Goal: Book appointment/travel/reservation

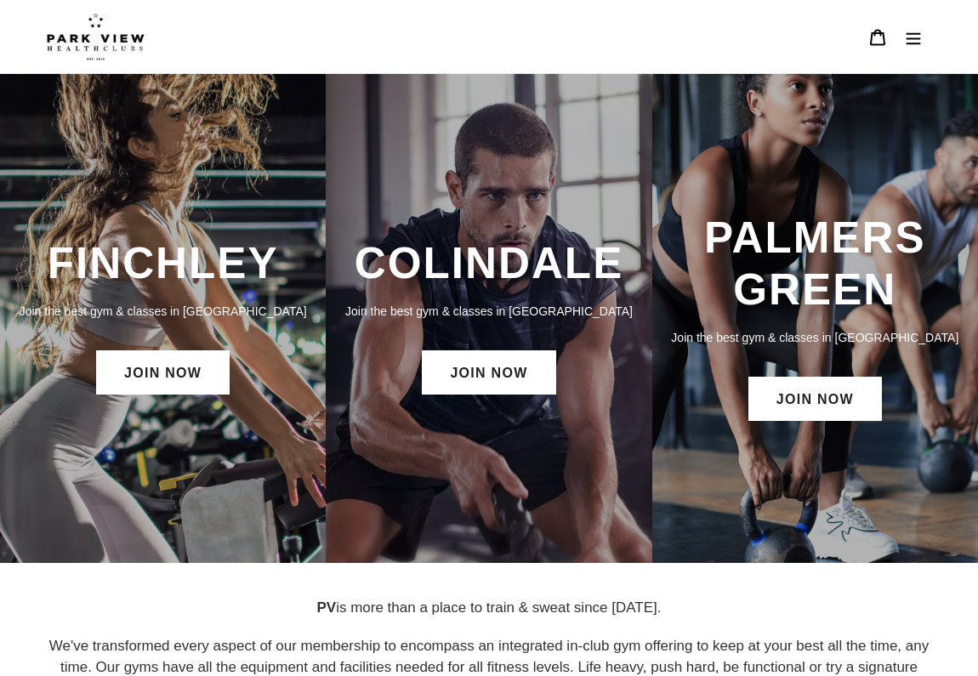
click at [130, 294] on div "FINCHLEY Join the best gym & classes in London JOIN NOW" at bounding box center [163, 318] width 326 height 178
click at [154, 381] on link "JOIN NOW" at bounding box center [163, 373] width 134 height 44
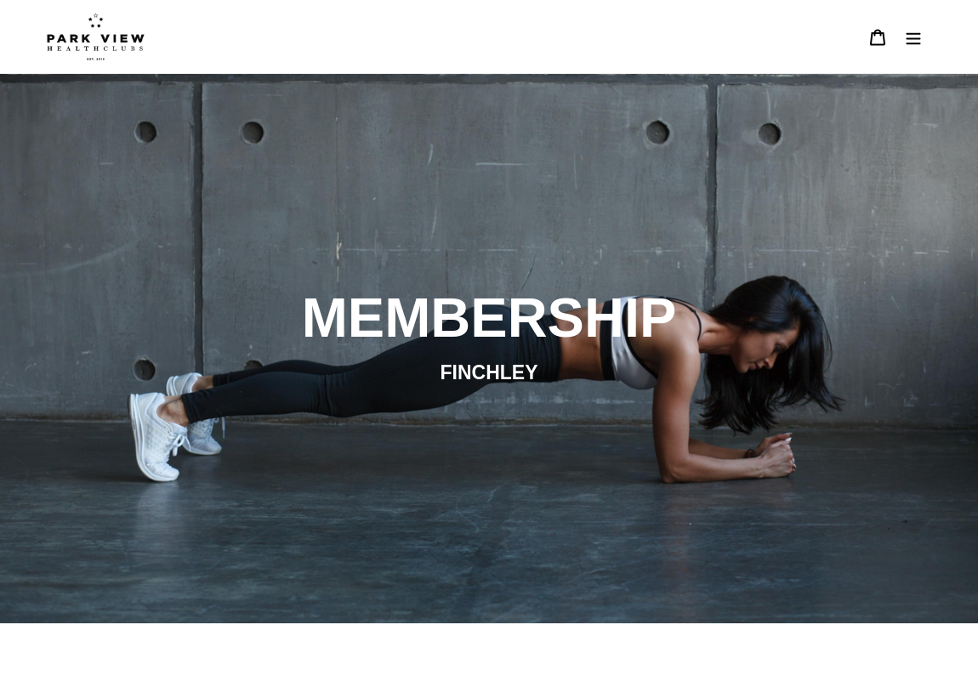
click at [910, 37] on icon "Menu" at bounding box center [913, 37] width 17 height 17
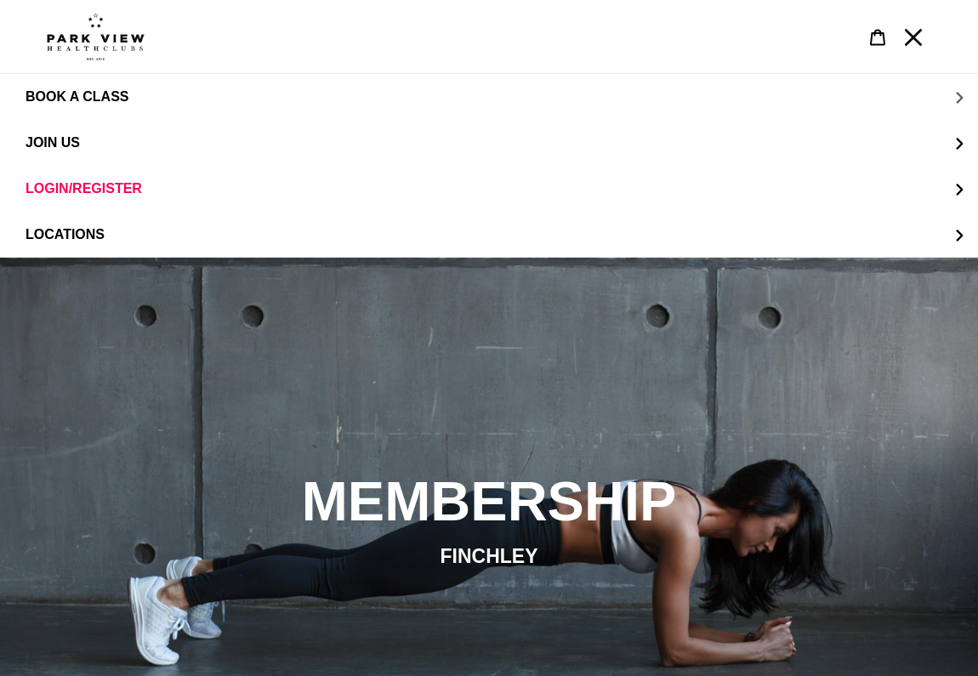
click at [295, 99] on button "BOOK A CLASS" at bounding box center [489, 97] width 978 height 46
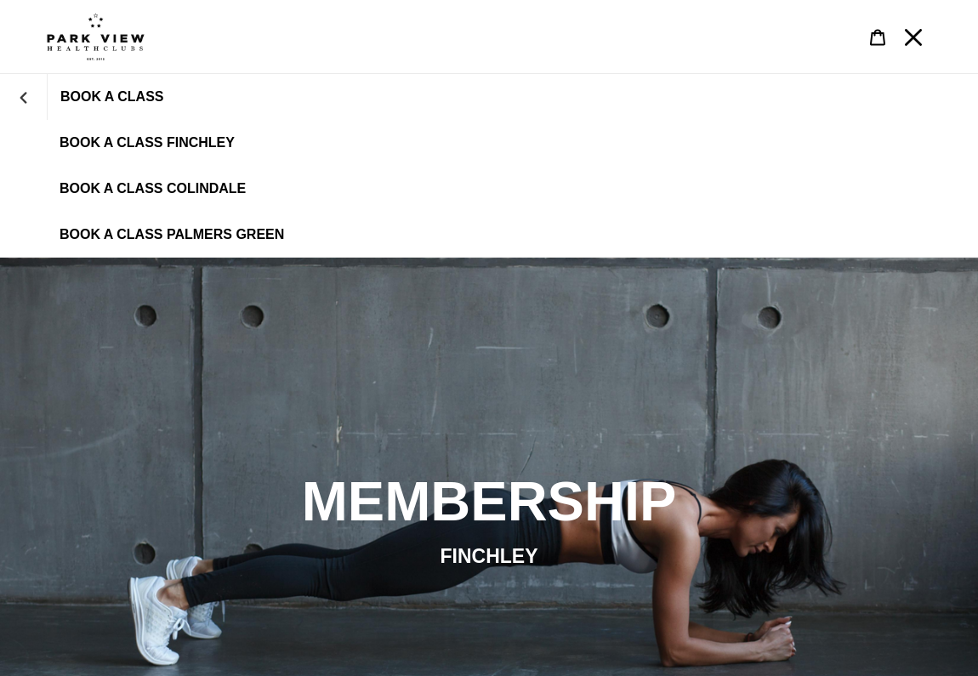
click at [176, 151] on span "BOOK A CLASS FINCHLEY" at bounding box center [147, 142] width 175 height 15
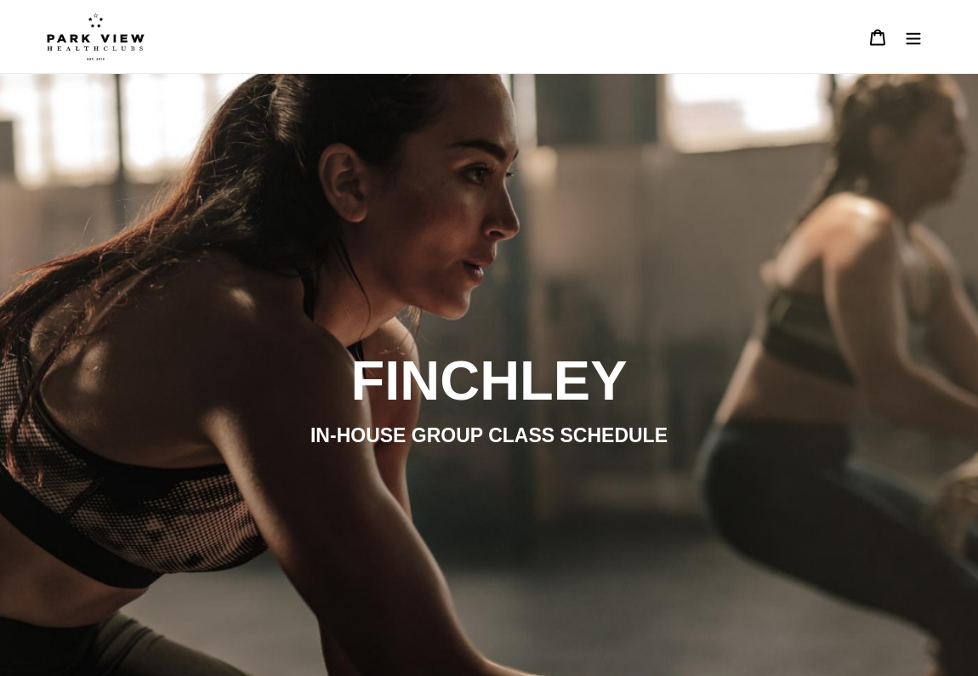
click at [84, 51] on img at bounding box center [96, 37] width 98 height 48
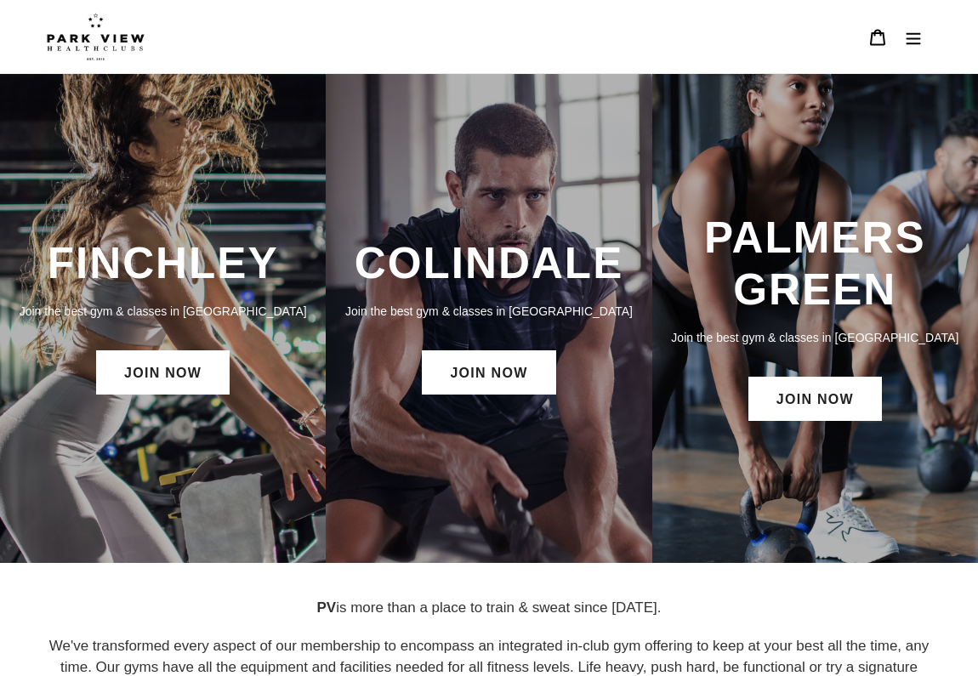
click at [909, 41] on icon "Menu" at bounding box center [913, 37] width 17 height 17
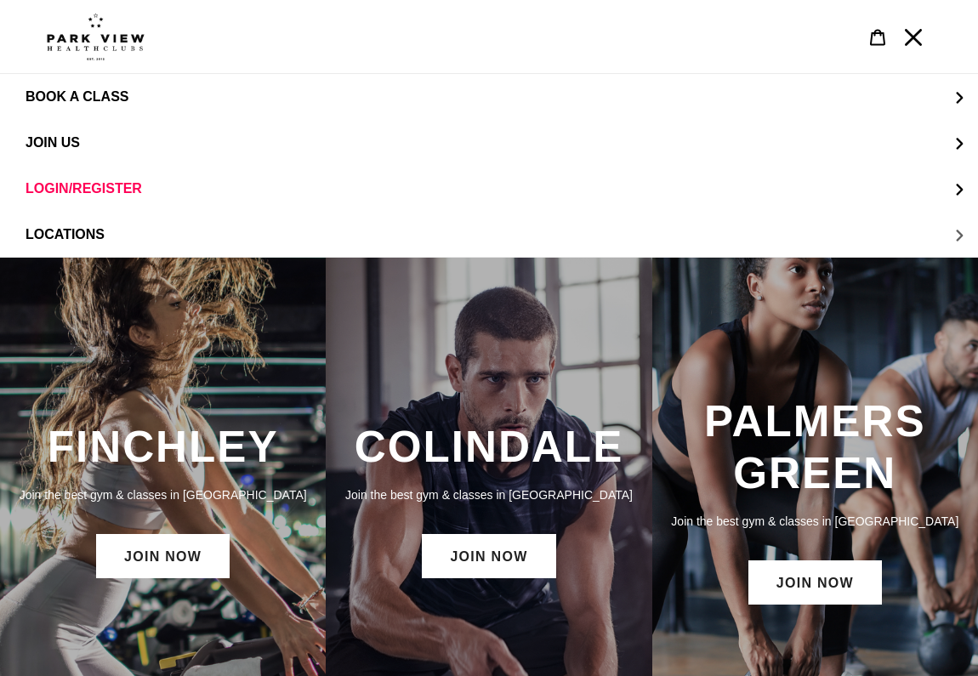
click at [958, 229] on button "LOCATIONS" at bounding box center [489, 235] width 978 height 46
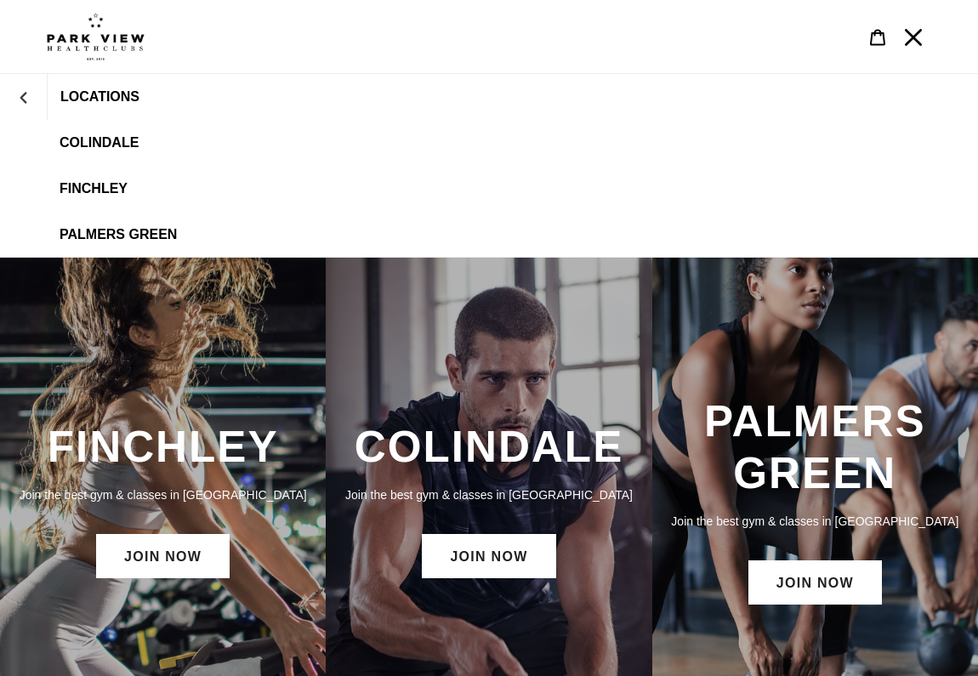
click at [99, 187] on span "Finchley" at bounding box center [94, 188] width 68 height 15
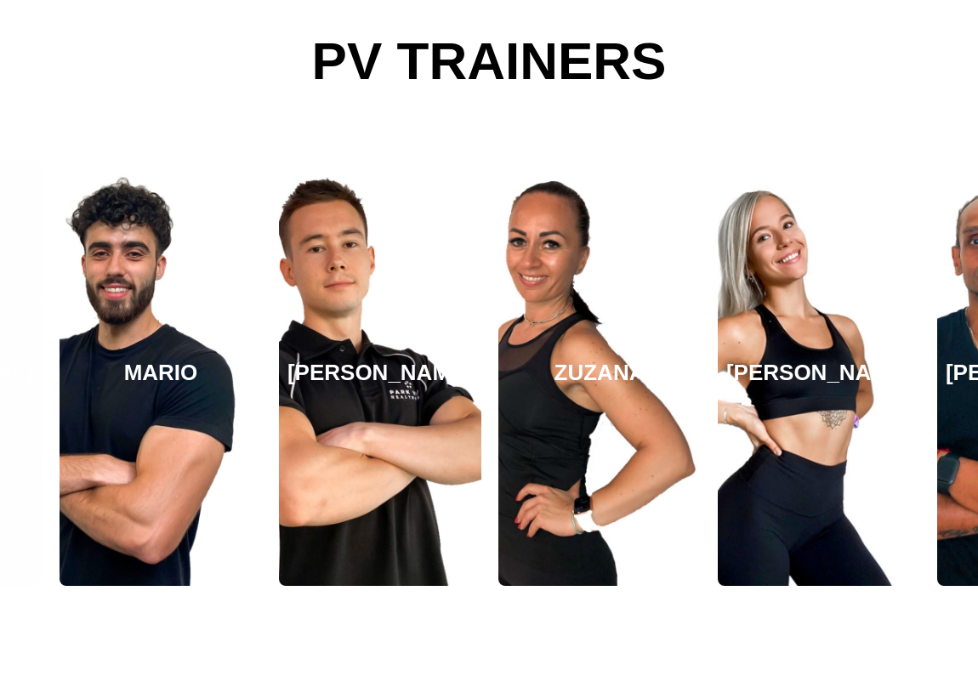
scroll to position [2874, 0]
